Goal: Task Accomplishment & Management: Complete application form

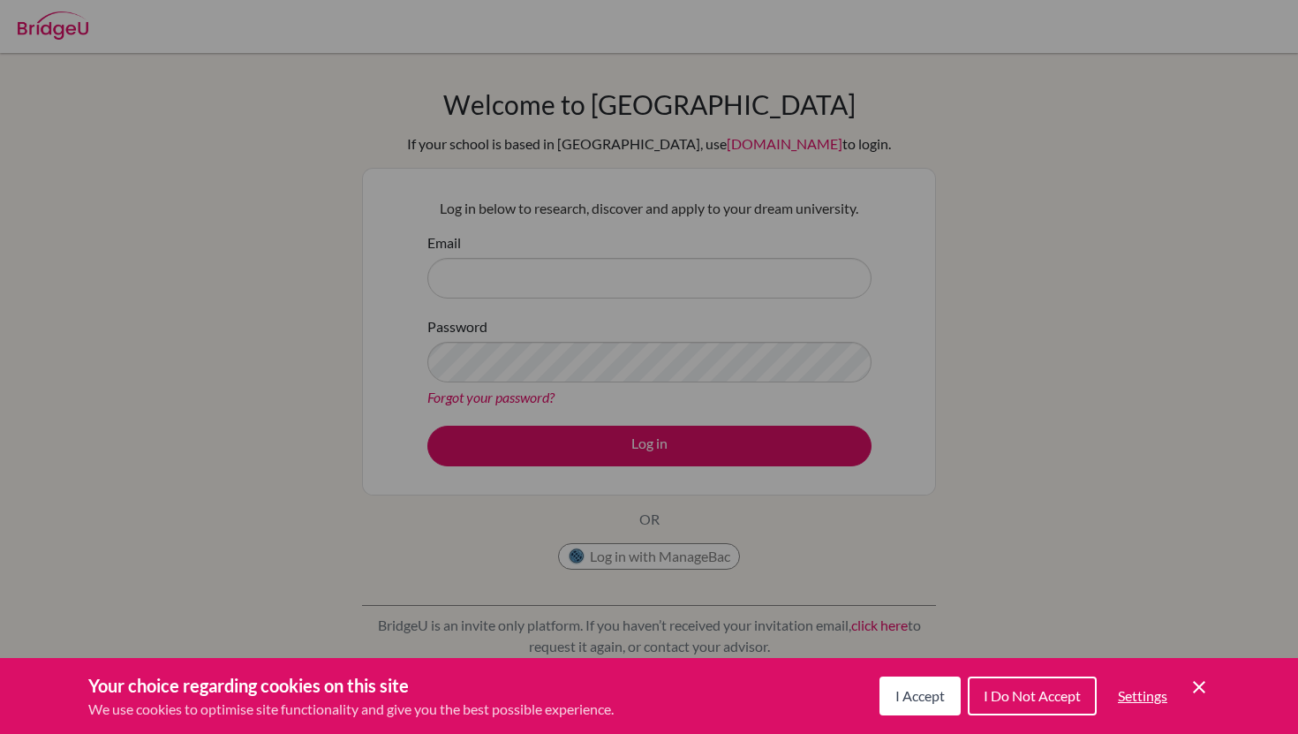
click at [1192, 685] on icon "Cookie Control Close Icon" at bounding box center [1199, 687] width 21 height 21
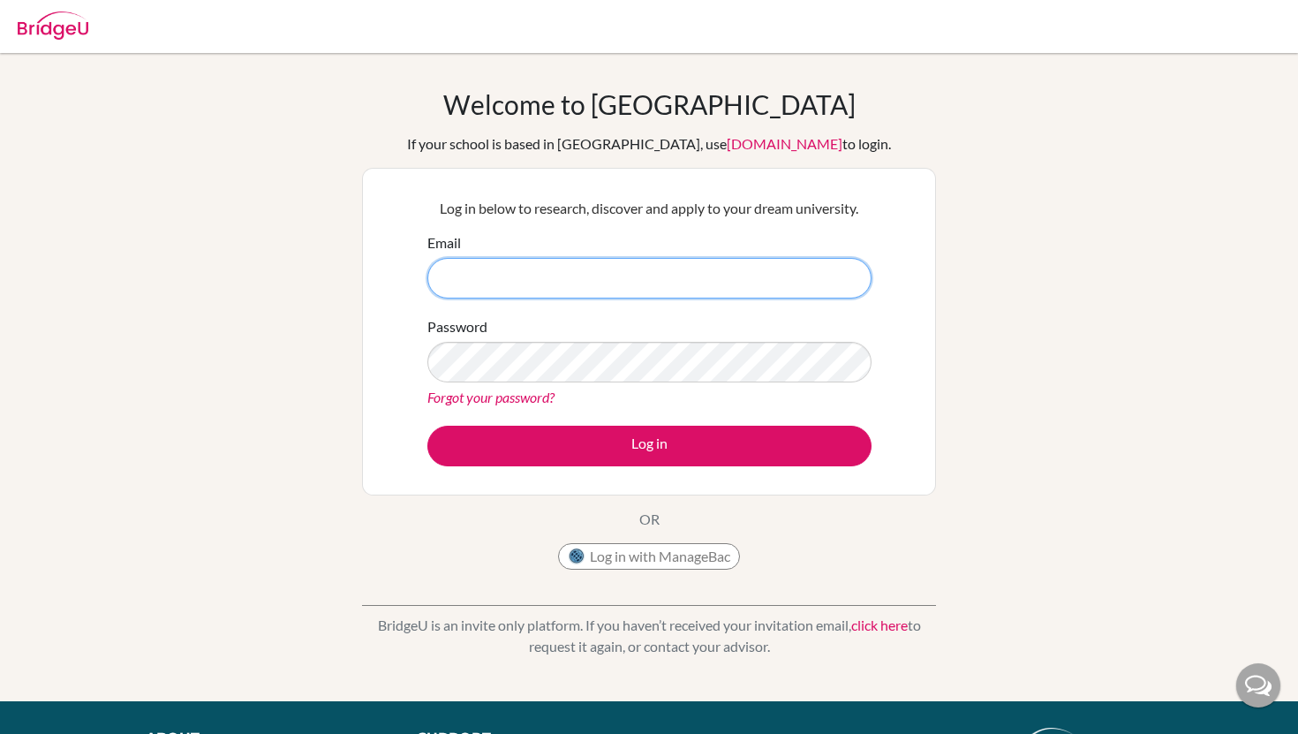
click at [637, 277] on input "Email" at bounding box center [650, 278] width 444 height 41
type input "[EMAIL_ADDRESS][DOMAIN_NAME]"
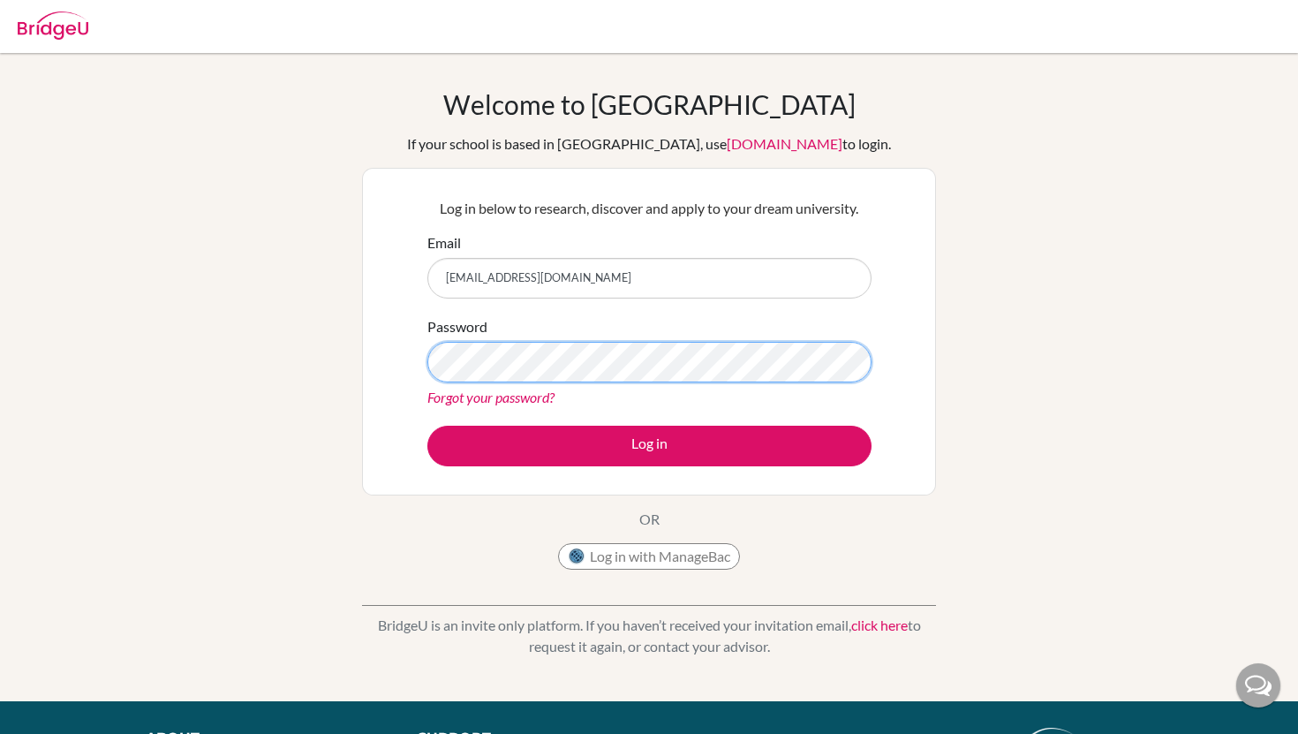
click at [428, 426] on button "Log in" at bounding box center [650, 446] width 444 height 41
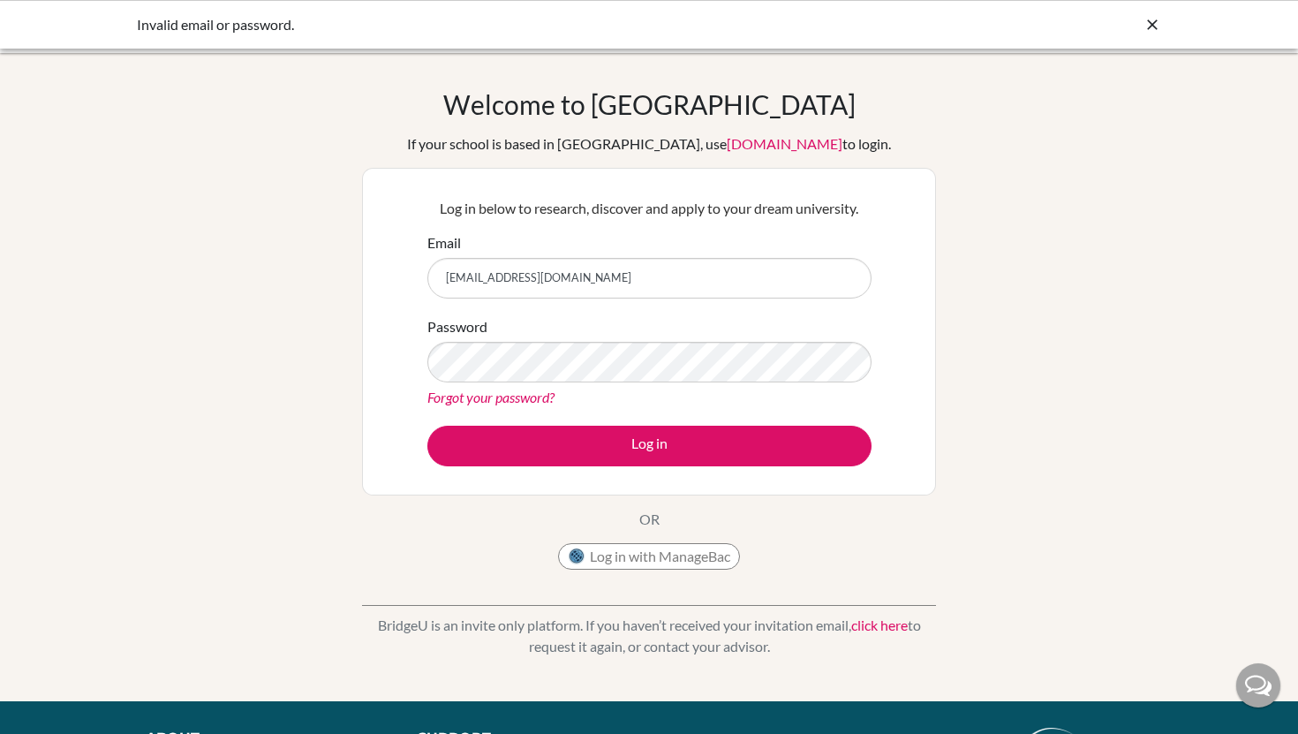
click at [1150, 23] on icon at bounding box center [1153, 25] width 18 height 18
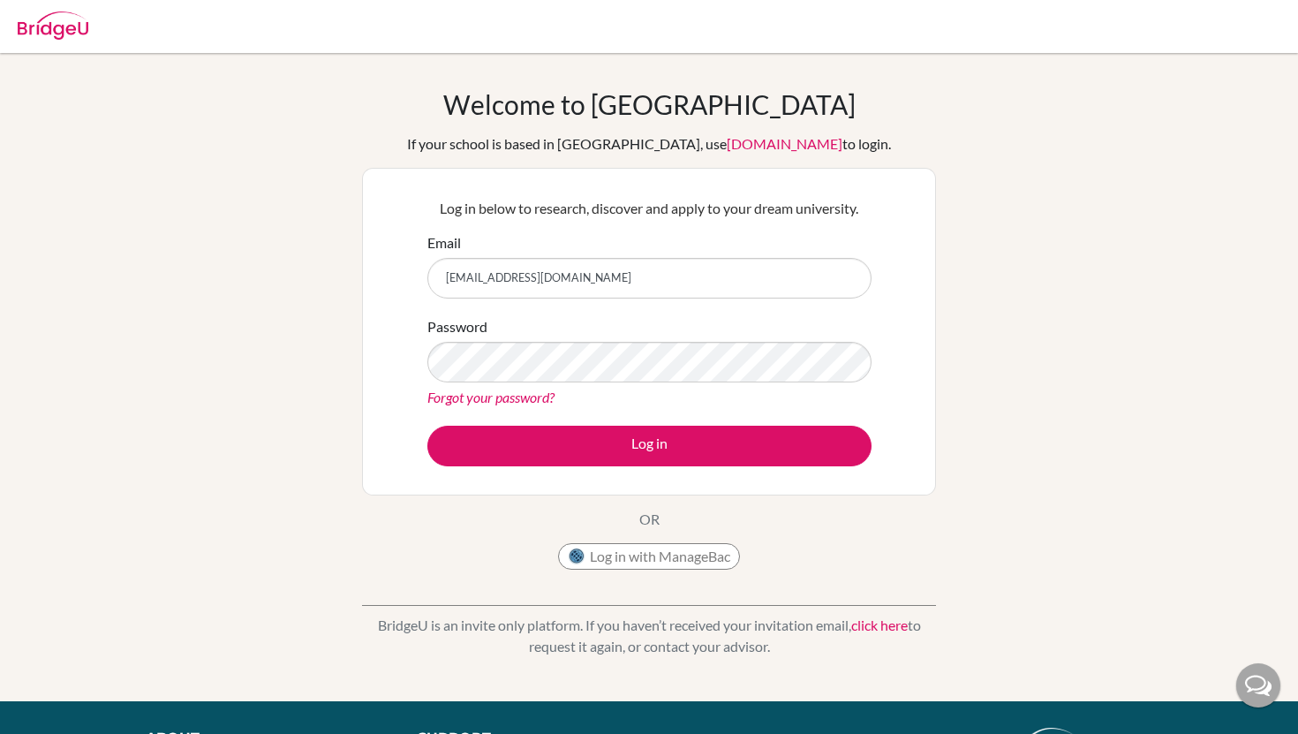
click at [72, 19] on img at bounding box center [53, 25] width 71 height 28
click at [49, 12] on img at bounding box center [53, 25] width 71 height 28
click at [56, 26] on img at bounding box center [53, 25] width 71 height 28
click at [727, 140] on link "[DOMAIN_NAME]" at bounding box center [785, 143] width 116 height 17
click at [52, 11] on img at bounding box center [53, 25] width 71 height 28
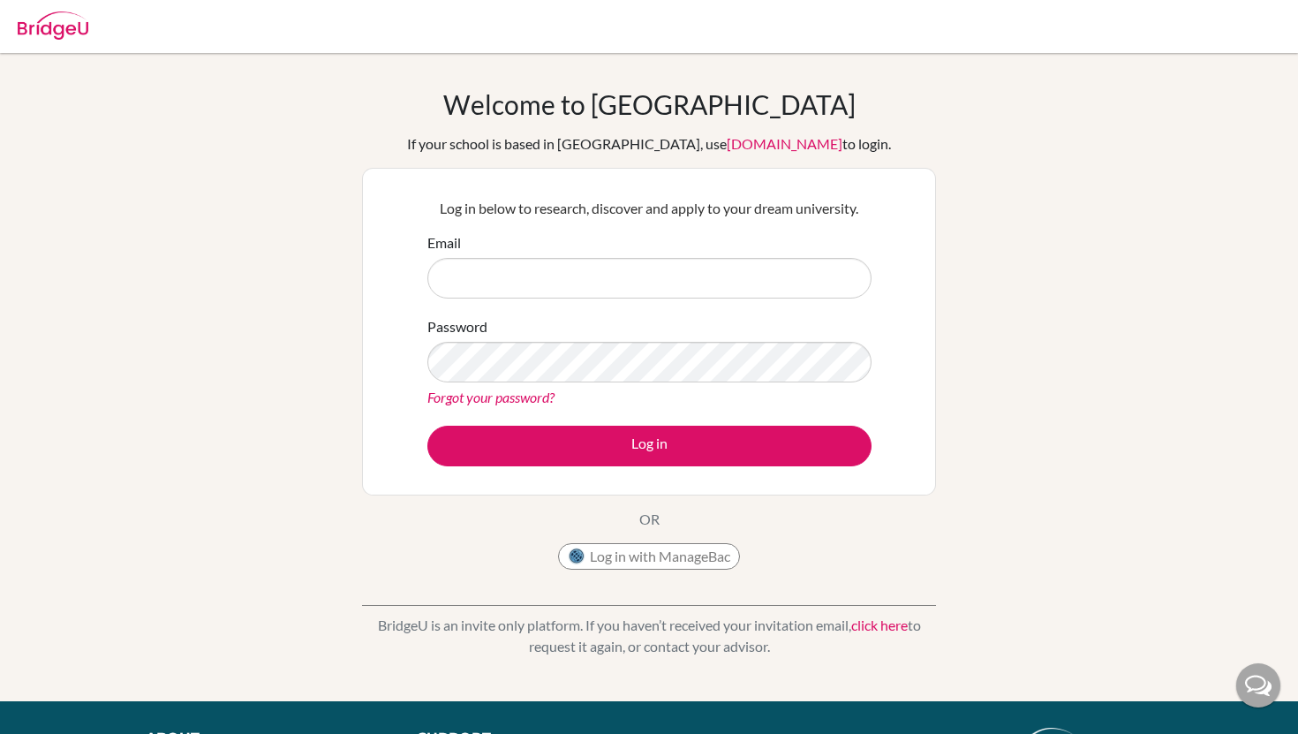
click at [77, 27] on img at bounding box center [53, 25] width 71 height 28
click at [887, 622] on link "click here" at bounding box center [880, 625] width 57 height 17
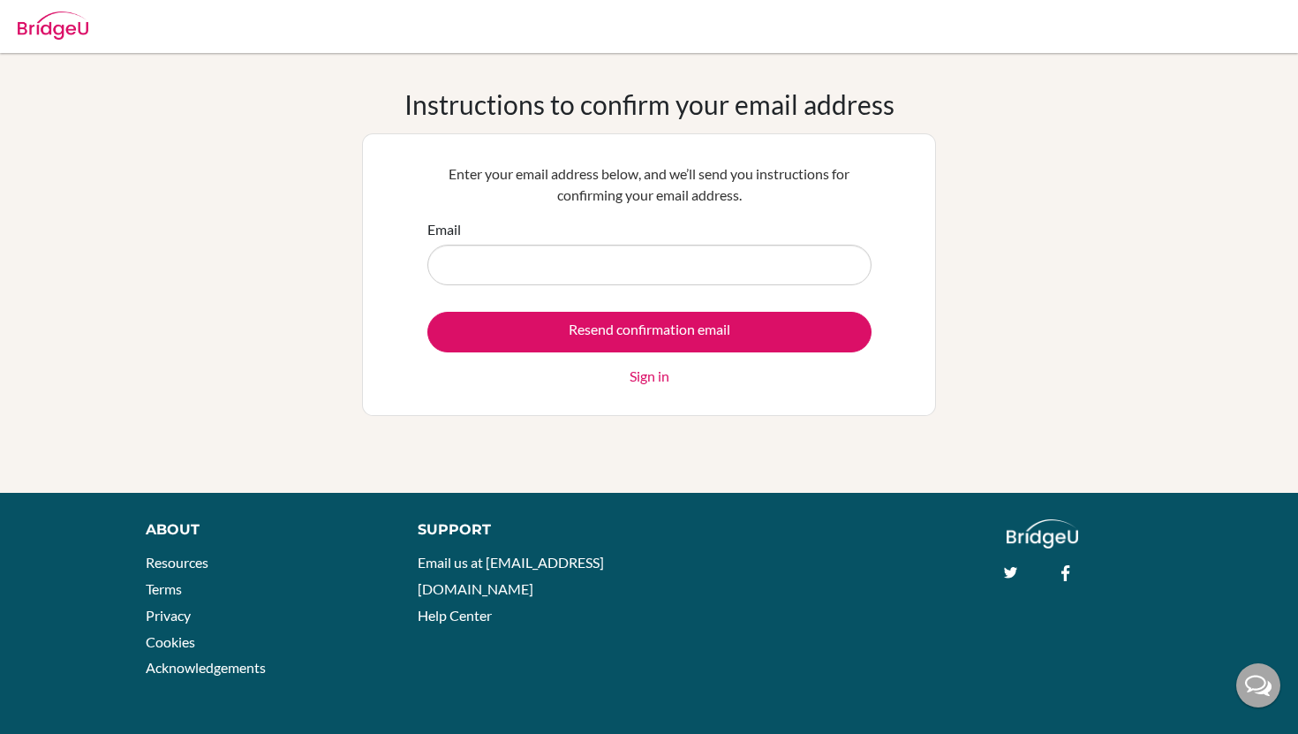
click at [689, 265] on input "Email" at bounding box center [650, 265] width 444 height 41
type input "[EMAIL_ADDRESS][DOMAIN_NAME]"
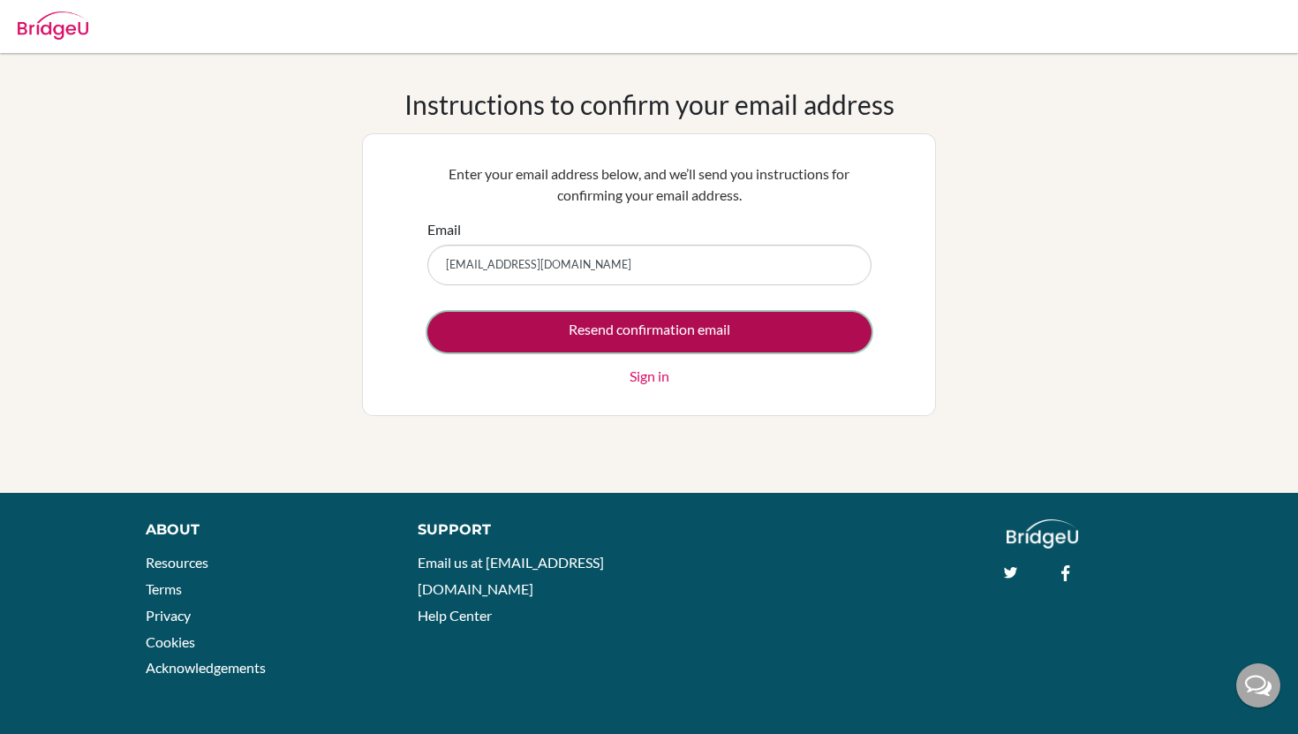
click at [667, 335] on input "Resend confirmation email" at bounding box center [650, 332] width 444 height 41
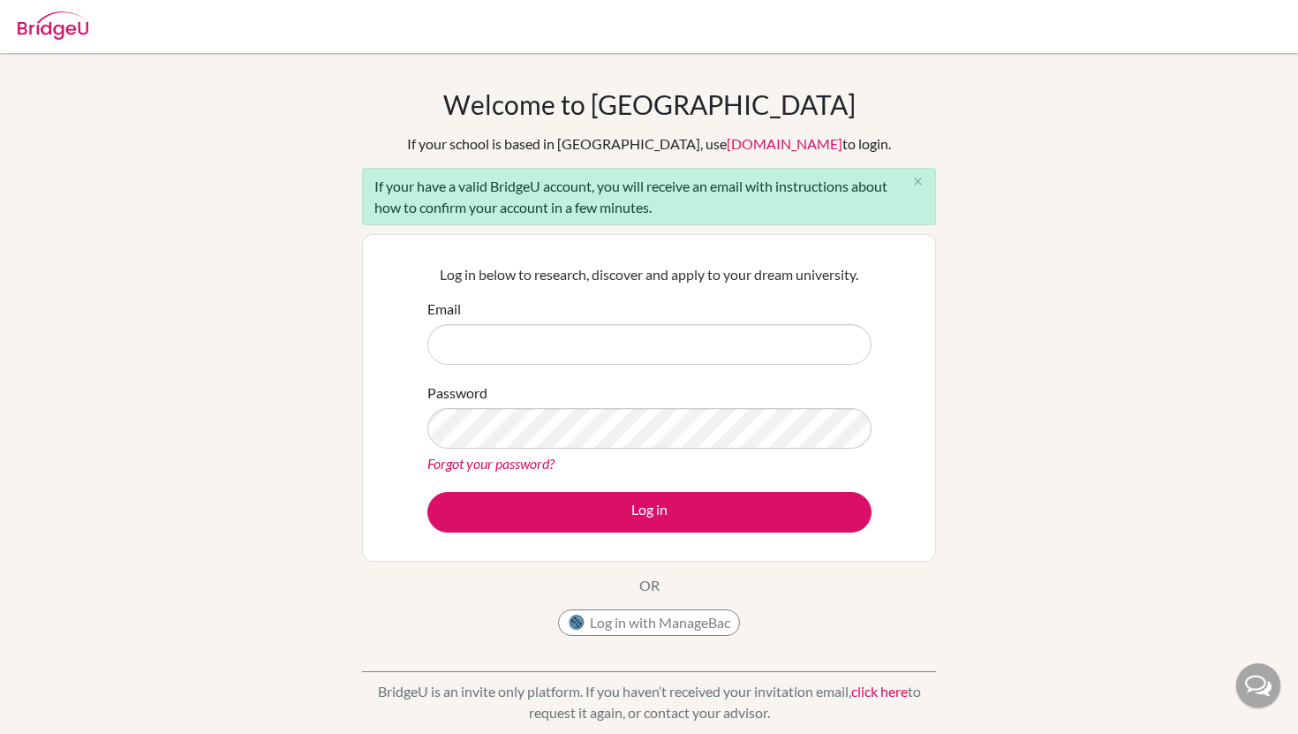
click at [870, 688] on link "click here" at bounding box center [880, 691] width 57 height 17
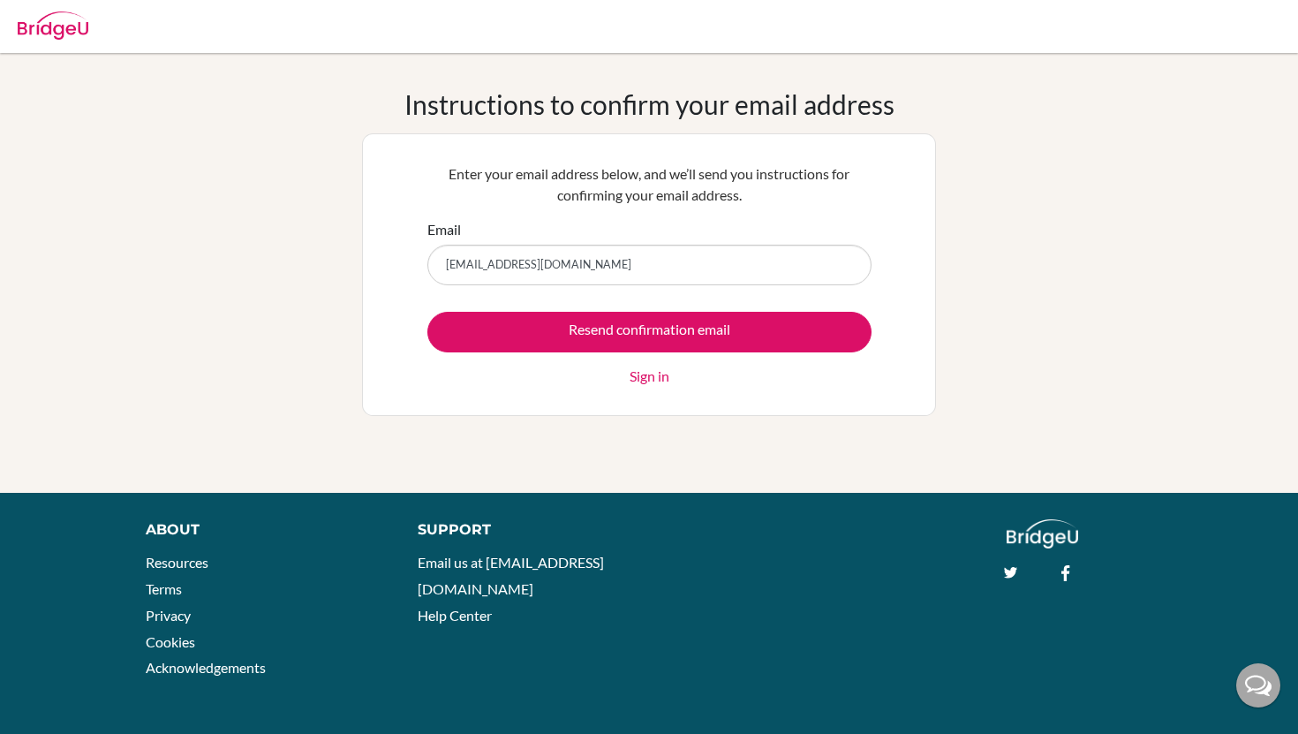
type input "[EMAIL_ADDRESS][DOMAIN_NAME]"
click at [655, 382] on link "Sign in" at bounding box center [650, 376] width 40 height 21
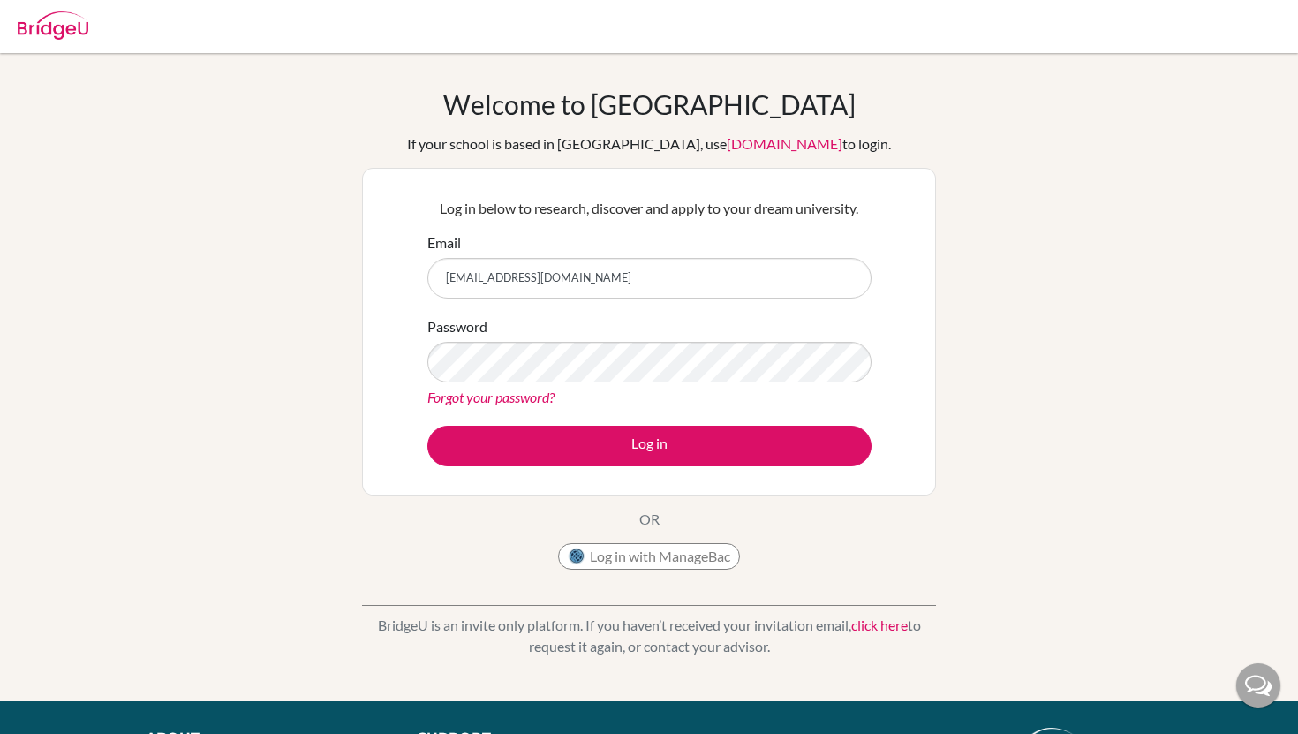
type input "riho.ujiie@students.aobajapan.jp"
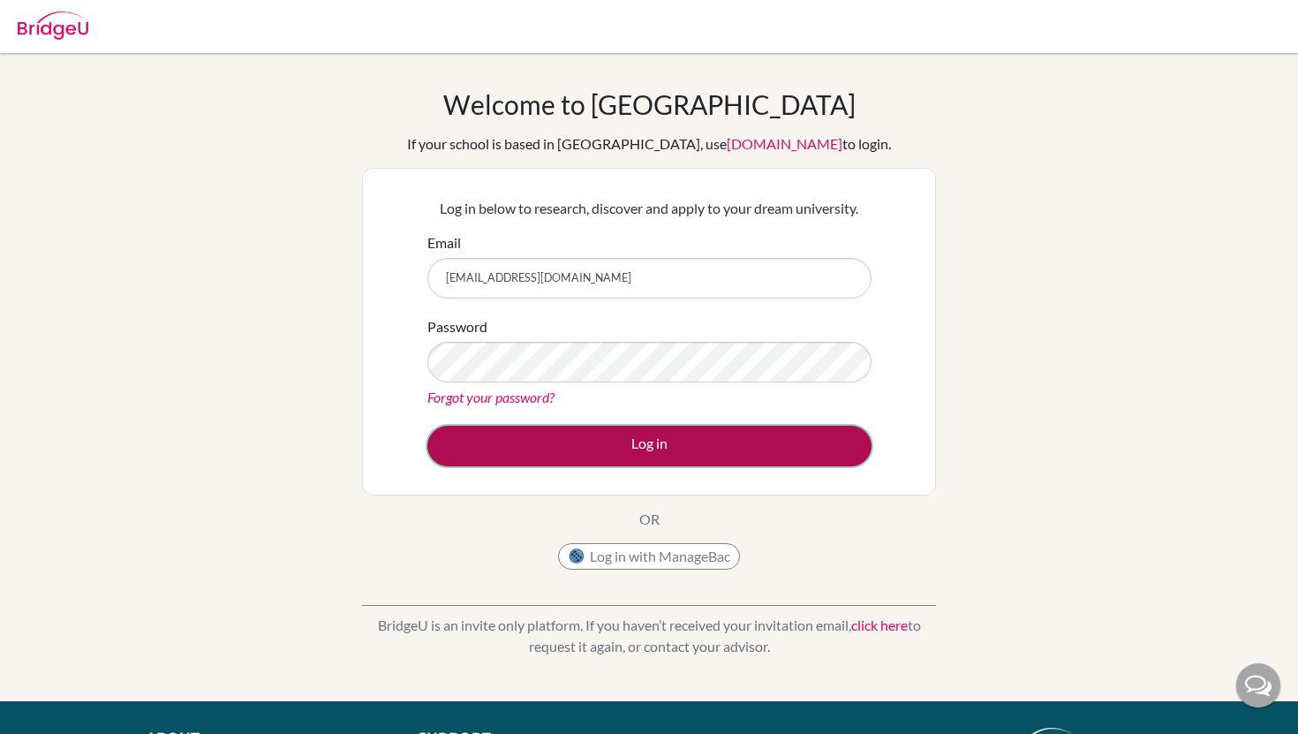
click at [557, 443] on button "Log in" at bounding box center [650, 446] width 444 height 41
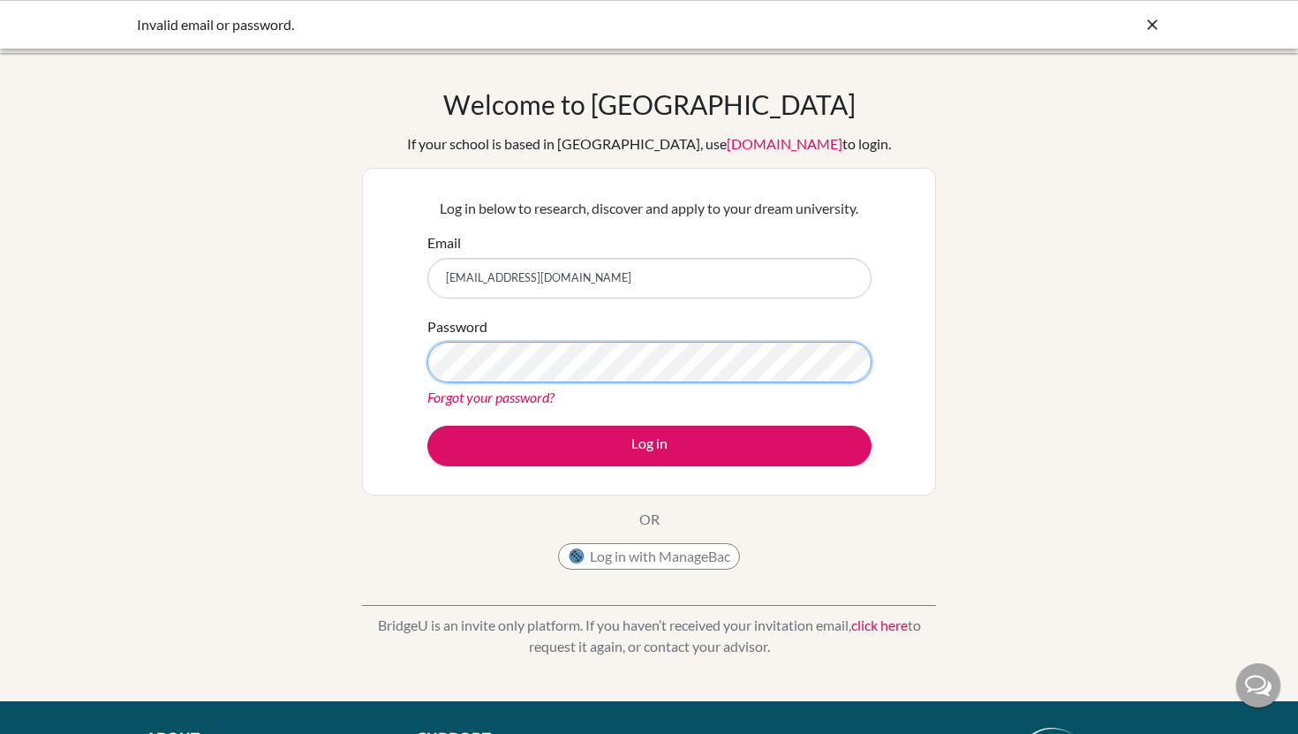
click at [367, 348] on div "Log in below to research, discover and apply to your dream university. Email ri…" at bounding box center [649, 332] width 574 height 328
click at [488, 397] on link "Forgot your password?" at bounding box center [491, 397] width 127 height 17
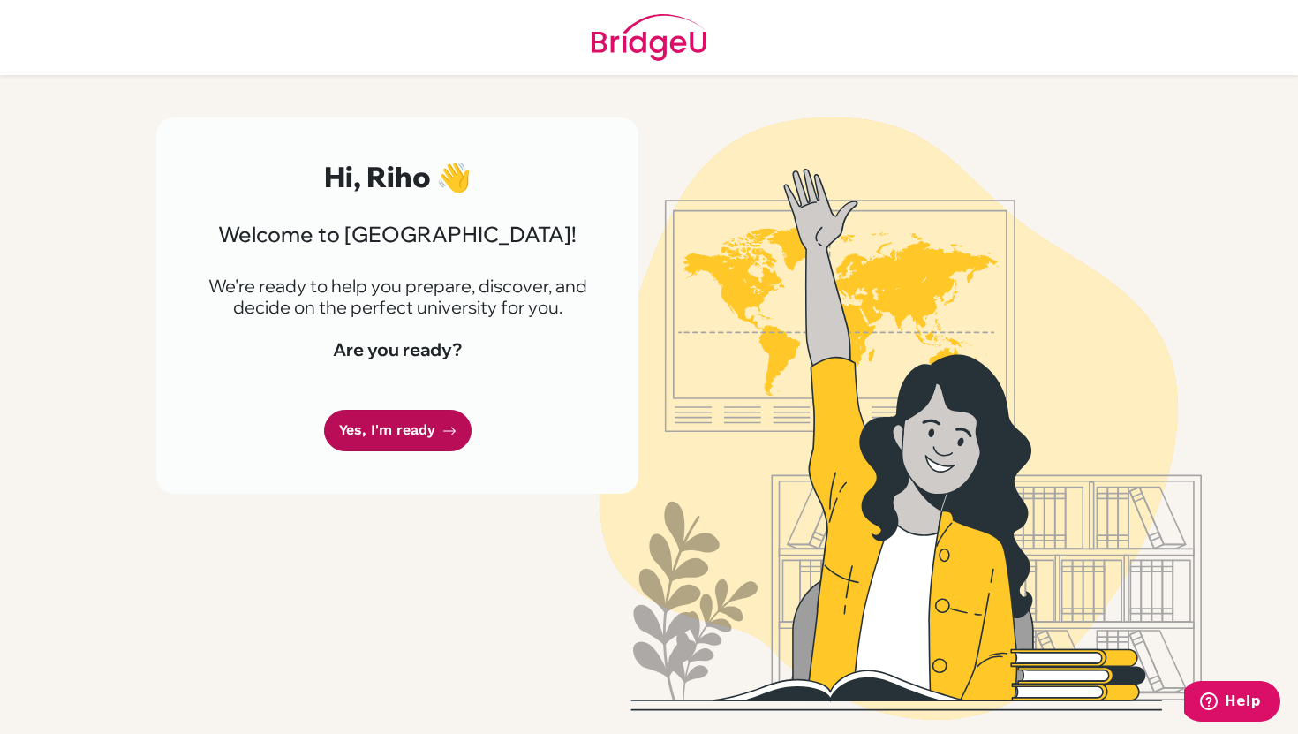
click at [395, 441] on link "Yes, I'm ready" at bounding box center [398, 431] width 148 height 42
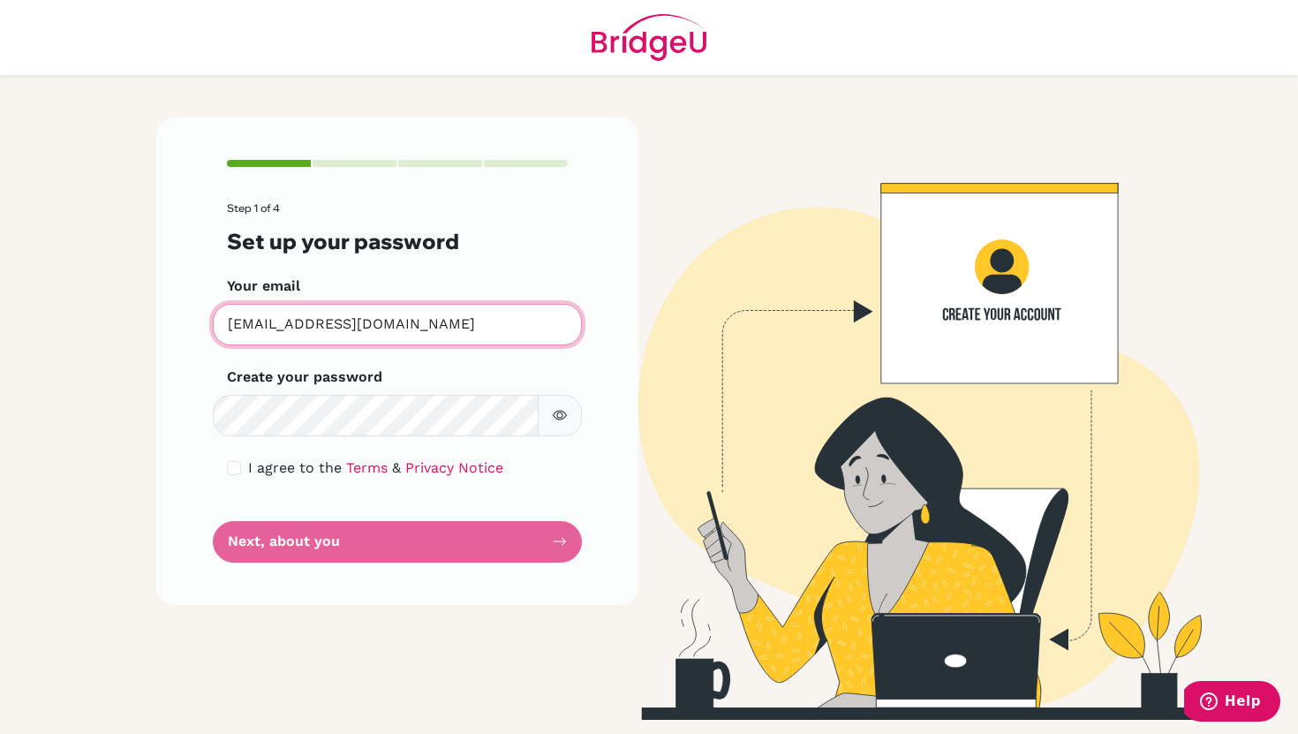
click at [428, 333] on input "[EMAIL_ADDRESS][DOMAIN_NAME]" at bounding box center [397, 325] width 369 height 42
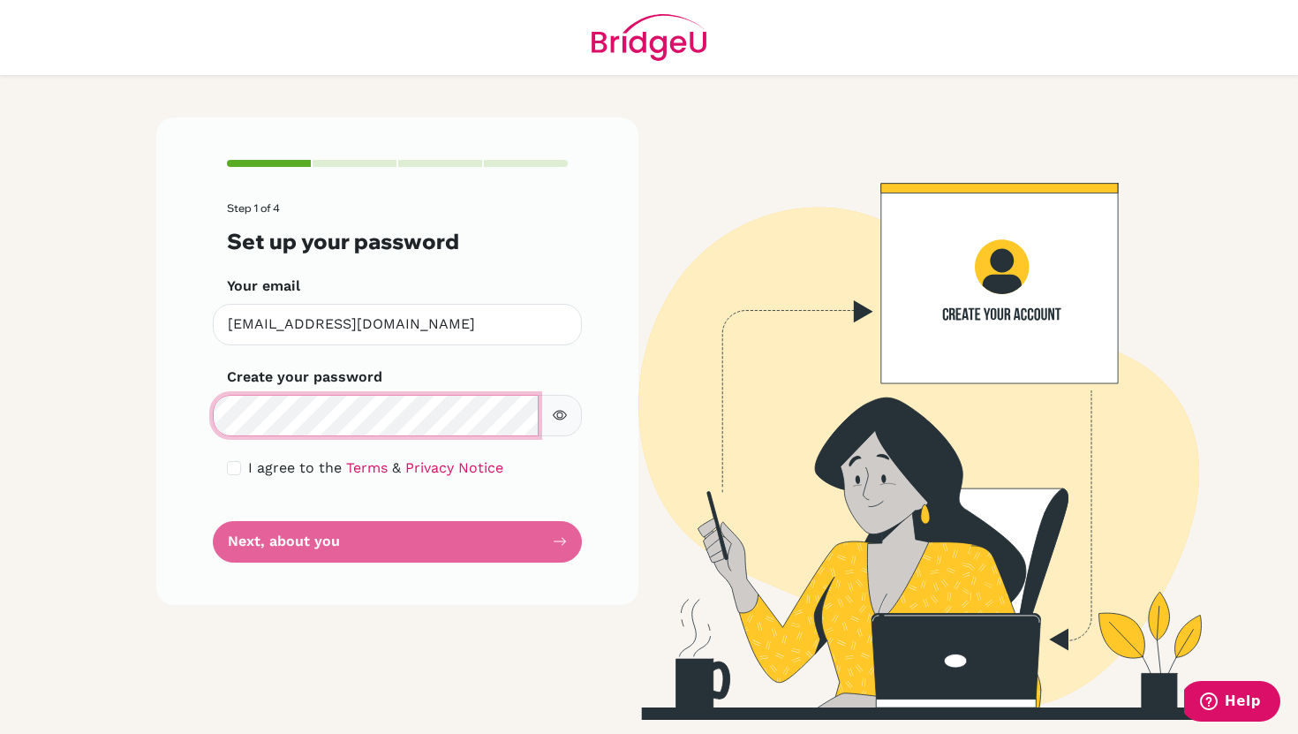
click at [174, 420] on div "Step 1 of 4 Set up your password Your email [EMAIL_ADDRESS][DOMAIN_NAME] Invali…" at bounding box center [397, 361] width 482 height 488
click at [167, 408] on div "Step 1 of 4 Set up your password Your email [EMAIL_ADDRESS][DOMAIN_NAME] Invali…" at bounding box center [397, 361] width 482 height 488
click at [239, 469] on input "checkbox" at bounding box center [234, 468] width 14 height 14
checkbox input "true"
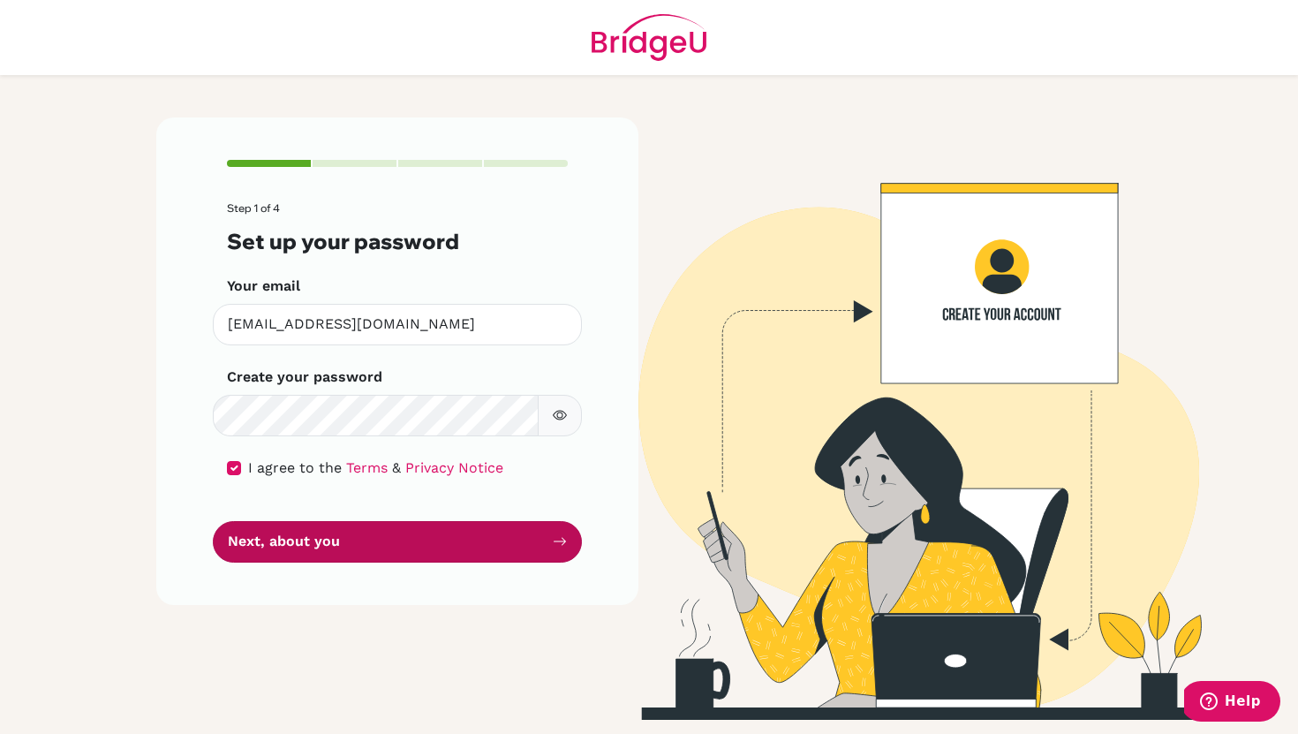
click at [273, 545] on button "Next, about you" at bounding box center [397, 542] width 369 height 42
